Goal: Check status: Check status

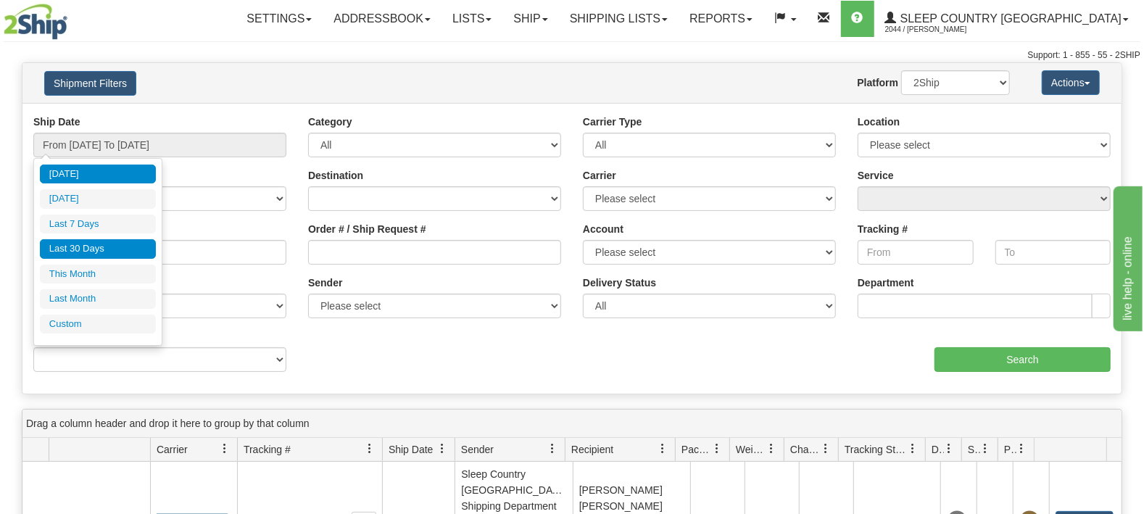
click at [73, 255] on li "Last 30 Days" at bounding box center [98, 249] width 116 height 20
type input "From [DATE] To [DATE]"
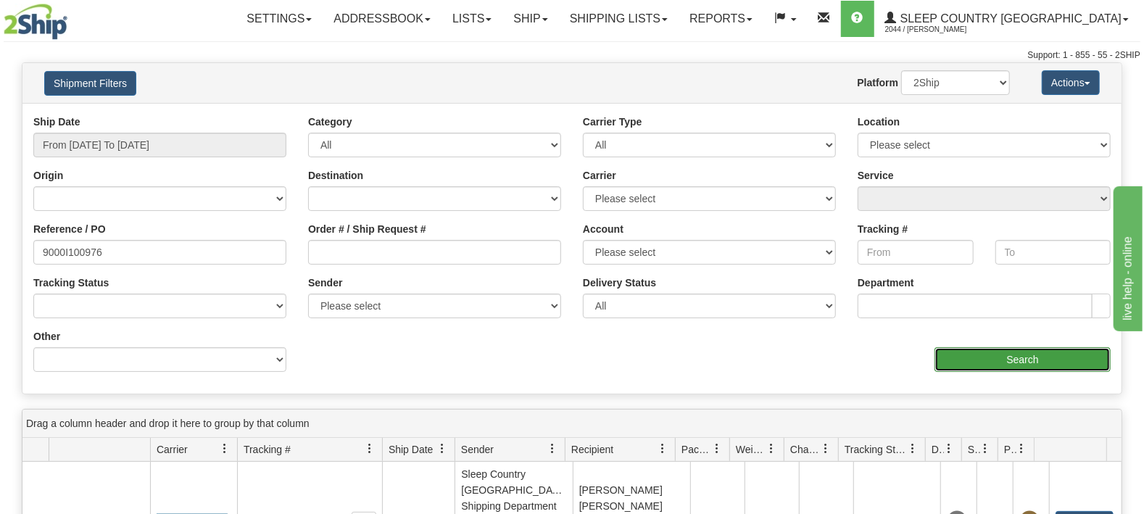
click at [968, 362] on input "Search" at bounding box center [1023, 359] width 176 height 25
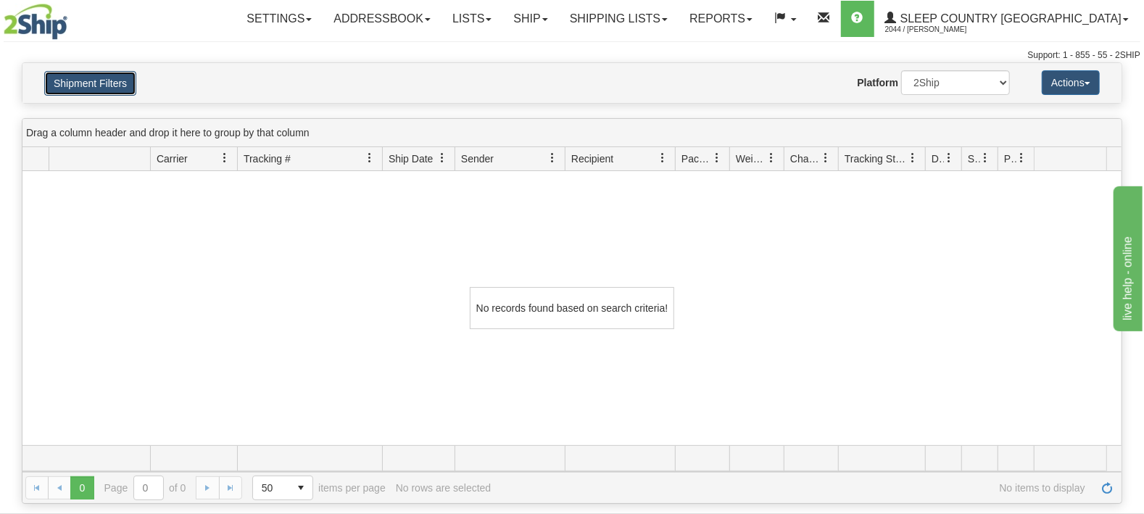
click at [101, 84] on button "Shipment Filters" at bounding box center [90, 83] width 92 height 25
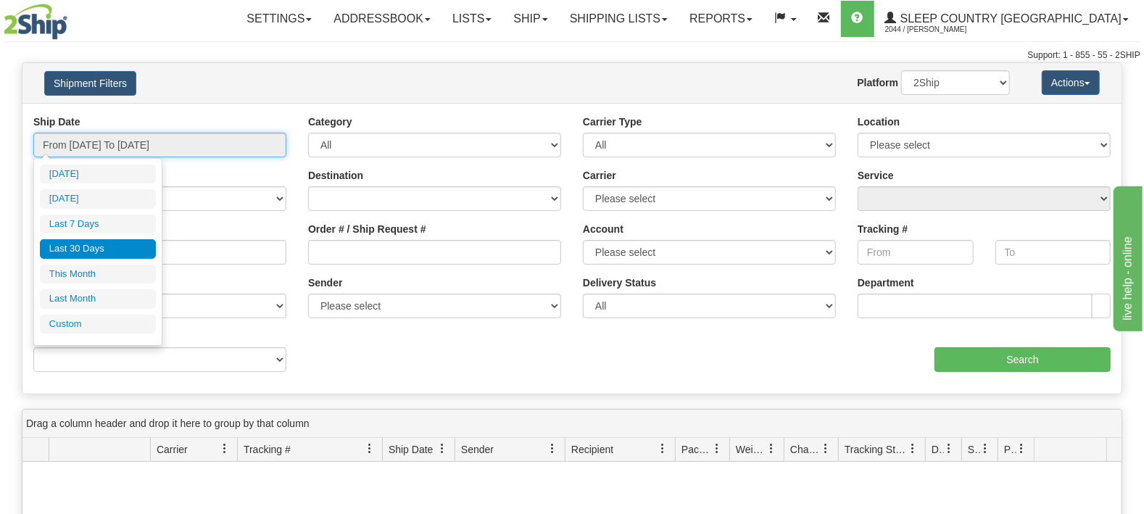
click at [127, 143] on input "From [DATE] To [DATE]" at bounding box center [159, 145] width 253 height 25
click at [89, 247] on li "Last 30 Days" at bounding box center [98, 249] width 116 height 20
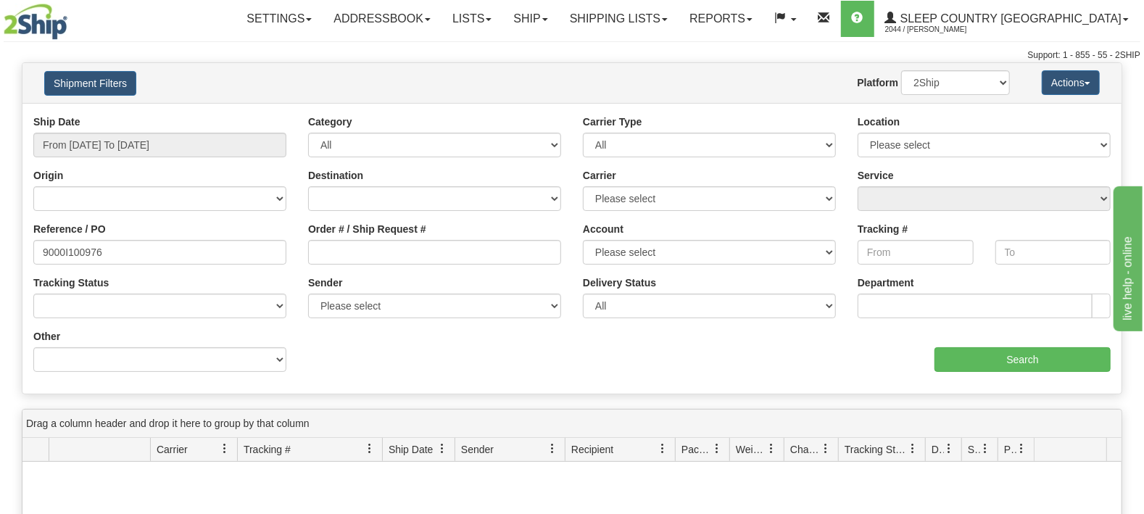
click at [122, 237] on div "Reference / PO 9000I100976" at bounding box center [159, 243] width 253 height 43
click at [113, 249] on input "9000I100976" at bounding box center [159, 252] width 253 height 25
click at [901, 70] on select "2Ship Imported" at bounding box center [955, 82] width 109 height 25
select select "1"
click option "Imported" at bounding box center [0, 0] width 0 height 0
